Goal: Task Accomplishment & Management: Use online tool/utility

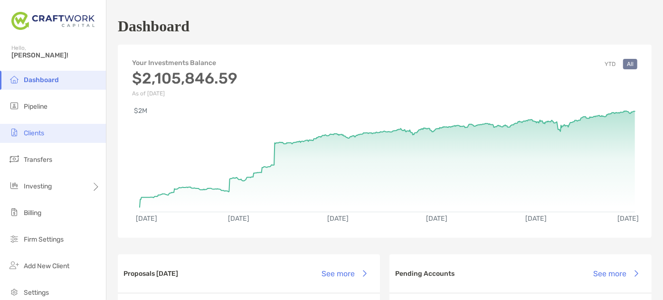
click at [37, 132] on span "Clients" at bounding box center [34, 133] width 20 height 8
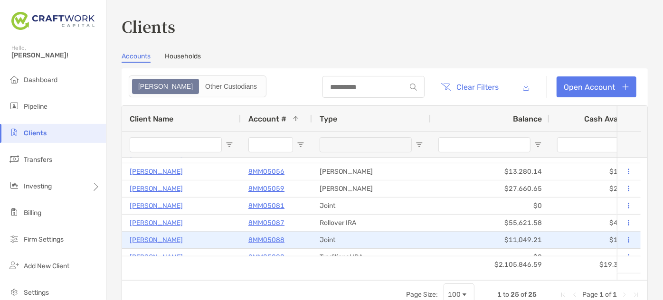
click at [269, 239] on p "8MM05088" at bounding box center [267, 240] width 36 height 12
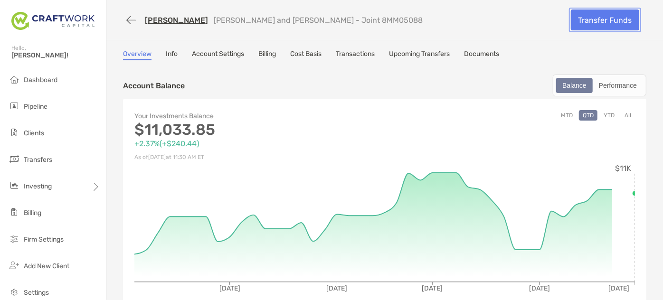
click at [587, 19] on link "Transfer Funds" at bounding box center [605, 20] width 68 height 21
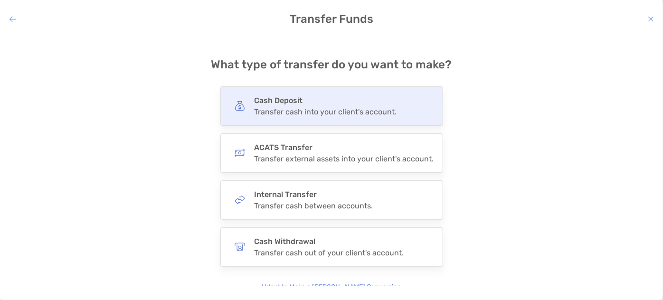
click at [346, 101] on h4 "Cash Deposit" at bounding box center [326, 100] width 143 height 9
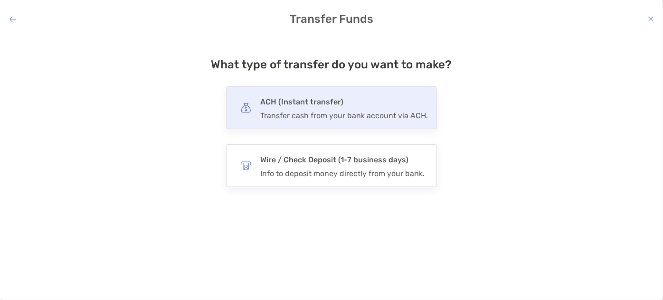
click at [362, 114] on div "Transfer cash from your bank account via ACH." at bounding box center [344, 115] width 168 height 9
click at [0, 0] on input "***" at bounding box center [0, 0] width 0 height 0
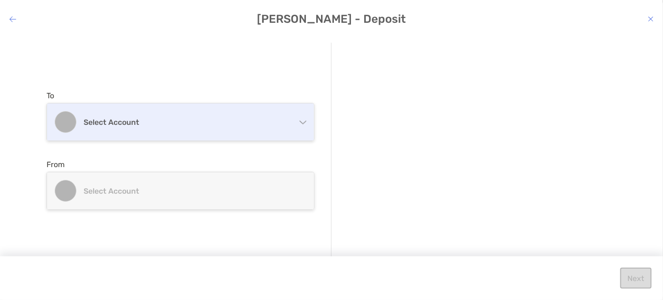
click at [254, 114] on div "Select account" at bounding box center [180, 122] width 267 height 37
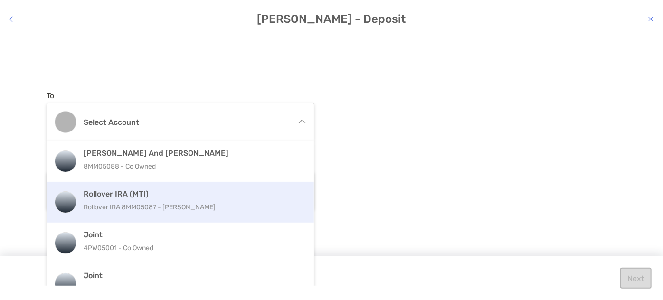
scroll to position [19, 0]
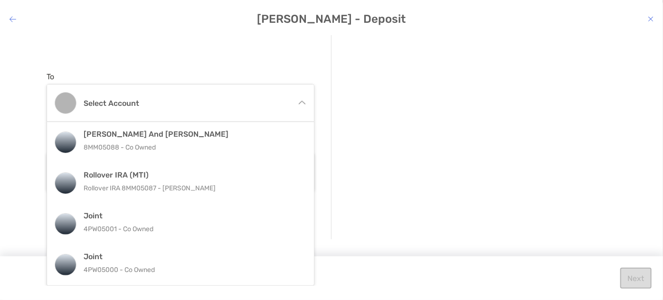
click at [358, 115] on div "modal" at bounding box center [482, 111] width 269 height 34
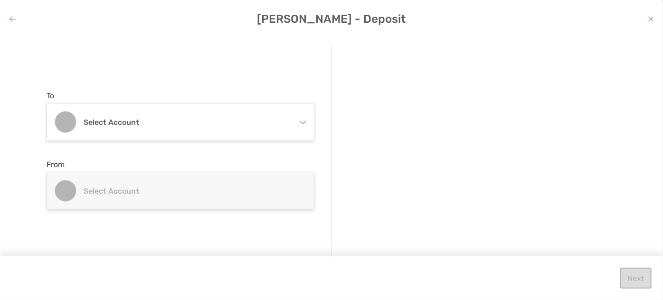
scroll to position [0, 0]
click at [240, 176] on div "Select account" at bounding box center [180, 191] width 267 height 37
click at [227, 196] on div "Select account" at bounding box center [180, 191] width 267 height 37
click at [236, 145] on div "To Select account [PERSON_NAME] and [PERSON_NAME] 8MM05088 - Co Owned Rollover …" at bounding box center [189, 151] width 285 height 216
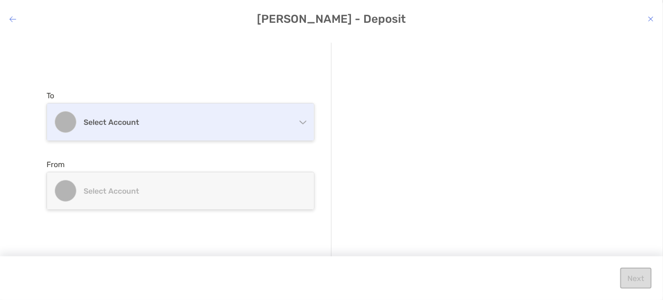
click at [244, 127] on div "Select account" at bounding box center [180, 122] width 267 height 37
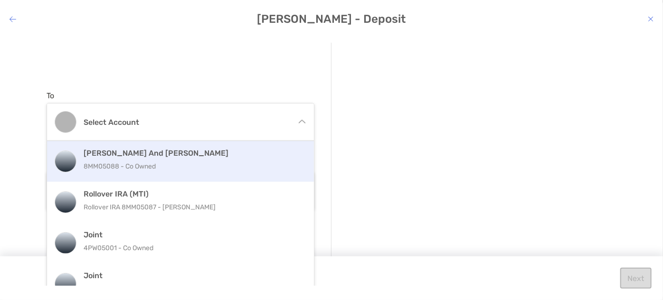
click at [221, 158] on div "[PERSON_NAME] and [PERSON_NAME] 8MM05088 - Co Owned" at bounding box center [191, 162] width 214 height 26
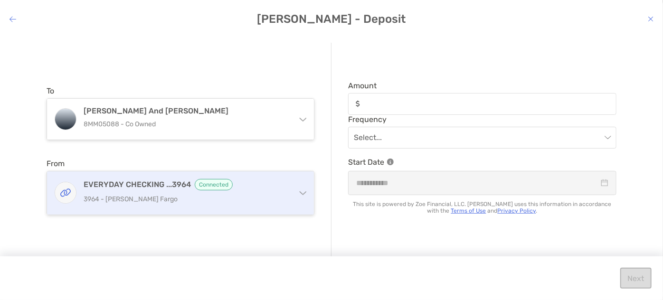
click at [210, 199] on p "3964 - [PERSON_NAME] Fargo" at bounding box center [186, 199] width 205 height 12
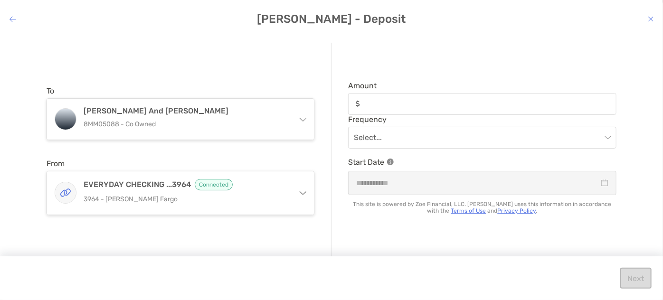
click at [648, 20] on icon "modal" at bounding box center [651, 19] width 6 height 8
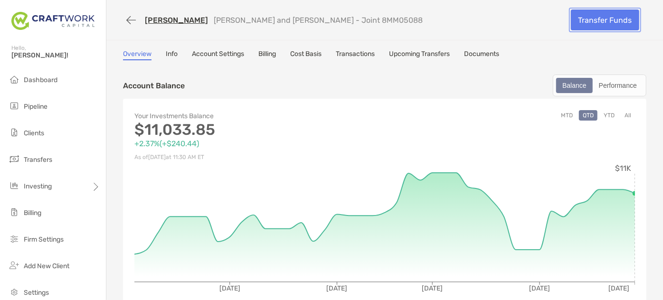
click at [605, 24] on link "Transfer Funds" at bounding box center [605, 20] width 68 height 21
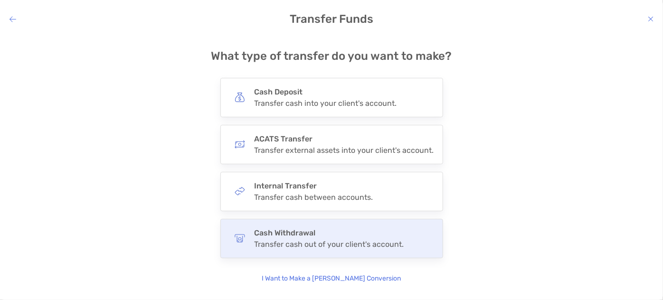
scroll to position [13, 0]
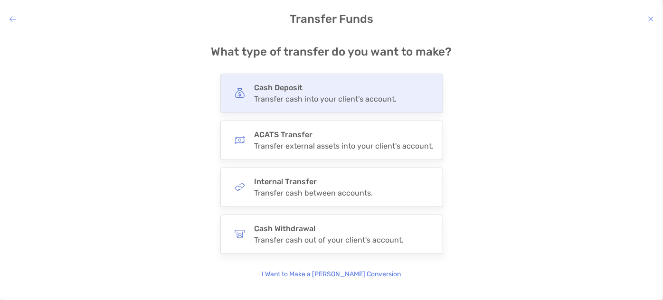
click at [367, 98] on div "Transfer cash into your client's account." at bounding box center [326, 99] width 143 height 9
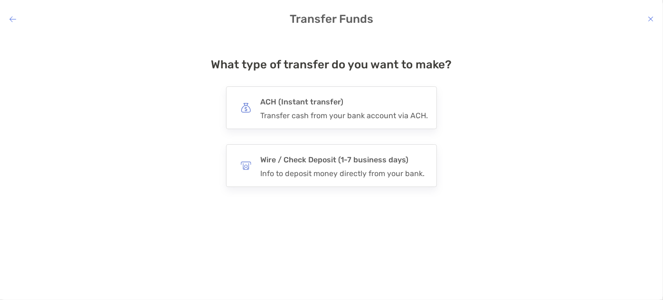
scroll to position [0, 0]
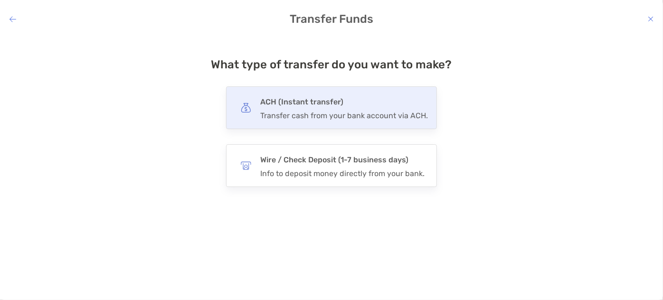
click at [355, 108] on div "ACH (Instant transfer) Transfer cash from your bank account via ACH." at bounding box center [344, 108] width 168 height 25
click at [0, 0] on input "***" at bounding box center [0, 0] width 0 height 0
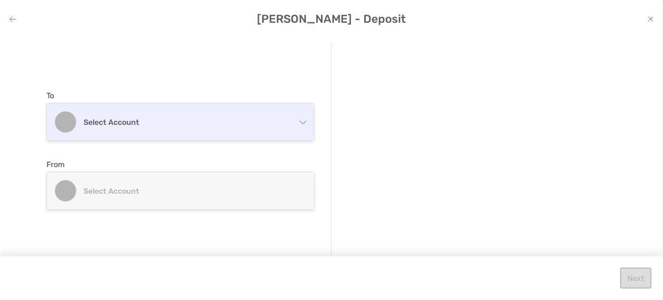
click at [213, 126] on h4 "Select account" at bounding box center [186, 122] width 205 height 9
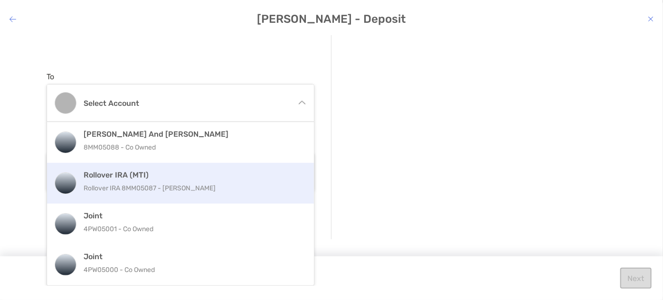
scroll to position [19, 0]
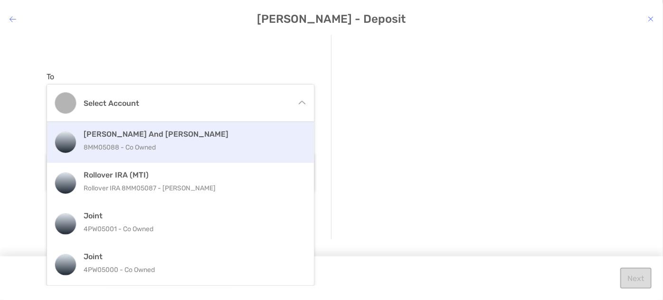
click at [262, 145] on p "8MM05088 - Co Owned" at bounding box center [191, 148] width 214 height 12
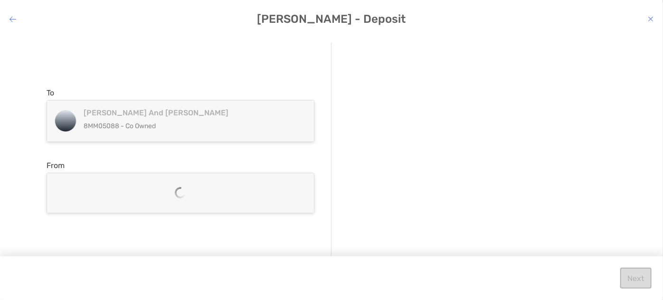
scroll to position [0, 0]
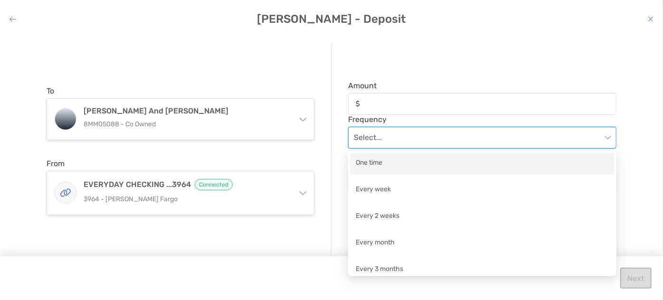
click at [403, 135] on input "modal" at bounding box center [478, 137] width 248 height 21
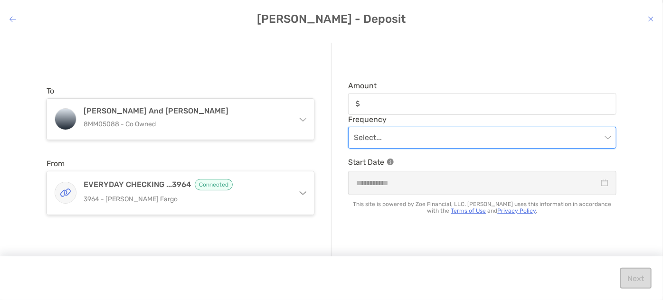
click at [403, 135] on input "modal" at bounding box center [478, 137] width 248 height 21
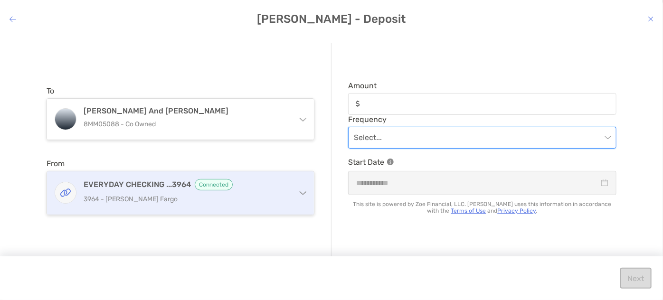
click at [257, 188] on h4 "EVERYDAY CHECKING ...3964 Connected" at bounding box center [186, 184] width 205 height 11
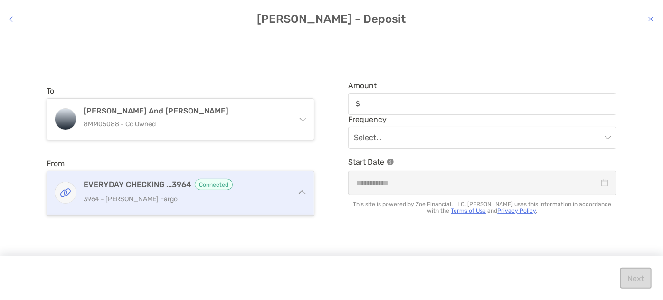
click at [257, 188] on h4 "EVERYDAY CHECKING ...3964 Connected" at bounding box center [186, 184] width 205 height 11
